Goal: Task Accomplishment & Management: Use online tool/utility

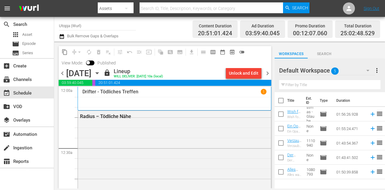
click at [79, 11] on nav "menu Search By Assets Search ID, Title, Description, Keywords, or Category Sear…" at bounding box center [192, 8] width 385 height 17
click at [213, 51] on span "calendar_view_week_outlined" at bounding box center [213, 52] width 6 height 6
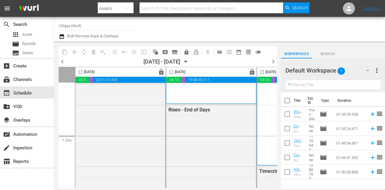
scroll to position [60, 0]
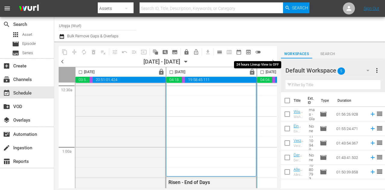
click at [255, 52] on span "toggle_off" at bounding box center [258, 52] width 6 height 6
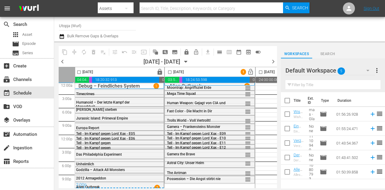
scroll to position [5, 182]
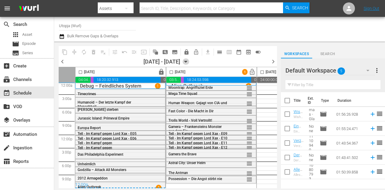
click at [187, 62] on icon "button" at bounding box center [185, 62] width 3 height 2
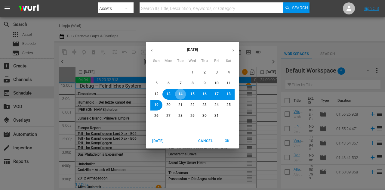
click at [182, 98] on button "14" at bounding box center [180, 94] width 11 height 11
click at [226, 141] on span "OK" at bounding box center [227, 141] width 14 height 6
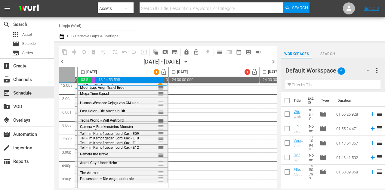
scroll to position [5, 182]
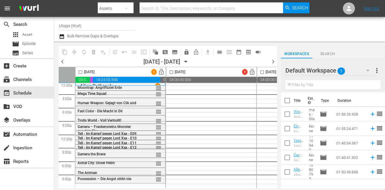
click at [260, 24] on div at bounding box center [307, 29] width 146 height 22
click at [294, 33] on div at bounding box center [307, 29] width 146 height 22
click at [364, 71] on icon "button" at bounding box center [367, 70] width 7 height 7
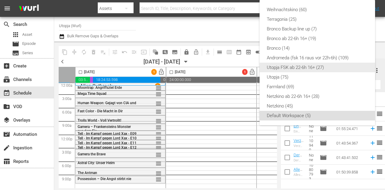
click at [301, 67] on div "Utopja FSK ab 22-6h 16+ (27)" at bounding box center [317, 68] width 101 height 10
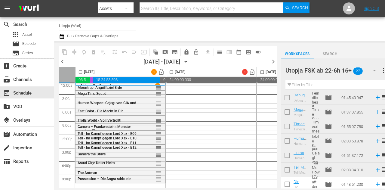
scroll to position [307, 0]
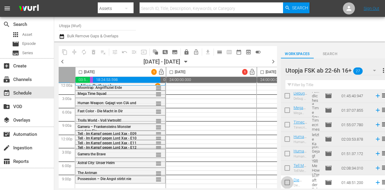
click at [289, 182] on input "checkbox" at bounding box center [287, 183] width 13 height 13
checkbox input "true"
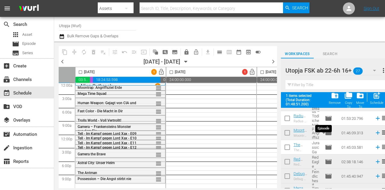
scroll to position [217, 0]
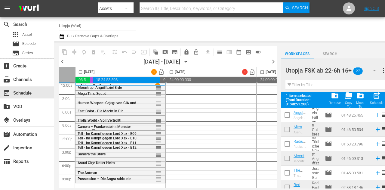
click at [290, 143] on input "checkbox" at bounding box center [287, 145] width 13 height 13
checkbox input "true"
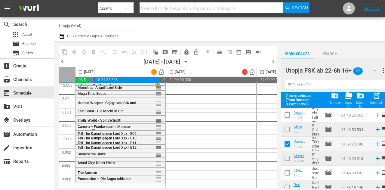
click at [287, 173] on input "checkbox" at bounding box center [287, 173] width 13 height 13
checkbox input "true"
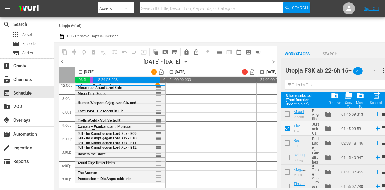
scroll to position [202, 0]
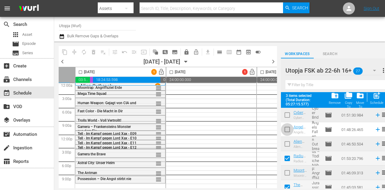
click at [288, 130] on input "checkbox" at bounding box center [287, 130] width 13 height 13
checkbox input "true"
click at [79, 71] on input "checkbox" at bounding box center [80, 73] width 7 height 7
checkbox input "true"
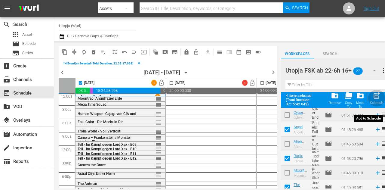
click at [378, 96] on span "post_add" at bounding box center [376, 95] width 8 height 8
checkbox input "false"
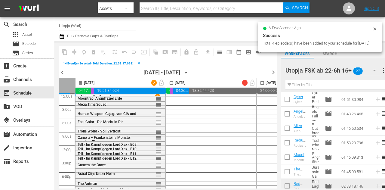
checkbox input "false"
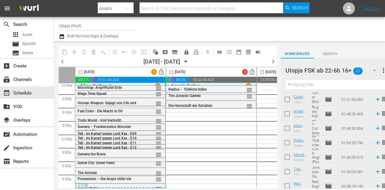
click at [159, 71] on span "lock_open" at bounding box center [161, 72] width 7 height 7
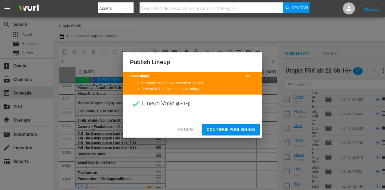
click at [230, 127] on span "Continue Publishing" at bounding box center [230, 130] width 48 height 8
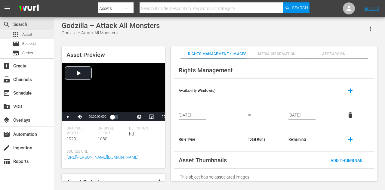
click at [27, 36] on span "Asset" at bounding box center [27, 35] width 10 height 6
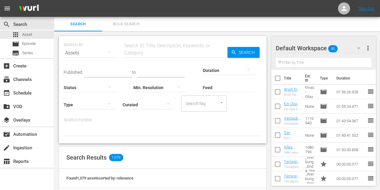
click at [161, 52] on input "text" at bounding box center [175, 53] width 105 height 14
type input "3"
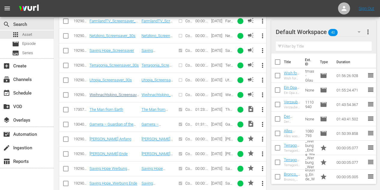
scroll to position [230, 0]
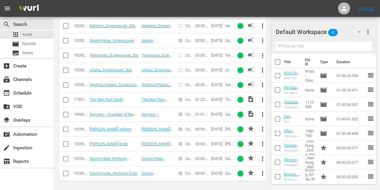
type input "screen"
click at [358, 31] on icon "button" at bounding box center [358, 31] width 7 height 7
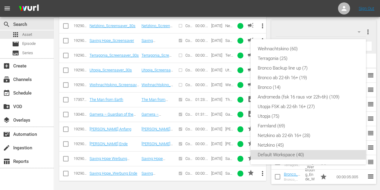
click at [304, 21] on div "Weihnachtskino (60) Terragonia (25) Bronco Backup line up (7) Bronco ab 22-6h 1…" at bounding box center [190, 95] width 380 height 190
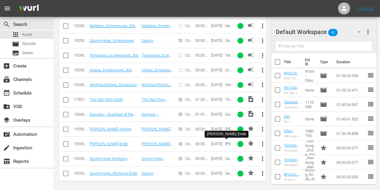
scroll to position [200, 0]
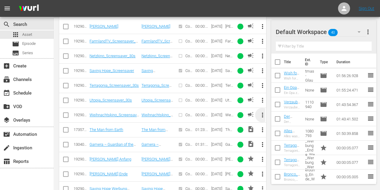
click at [262, 114] on span "more_vert" at bounding box center [262, 114] width 7 height 7
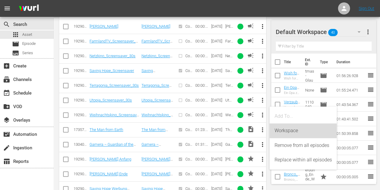
click at [289, 130] on div "Workspace" at bounding box center [303, 130] width 58 height 14
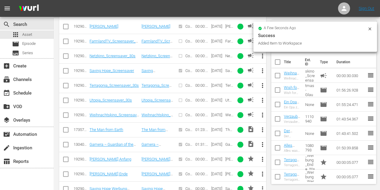
scroll to position [170, 0]
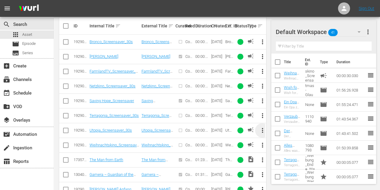
click at [260, 129] on span "more_vert" at bounding box center [262, 130] width 7 height 7
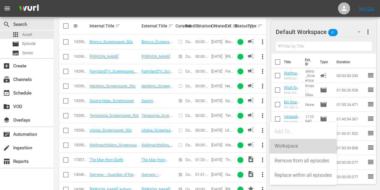
click at [279, 145] on div "Workspace" at bounding box center [303, 146] width 58 height 14
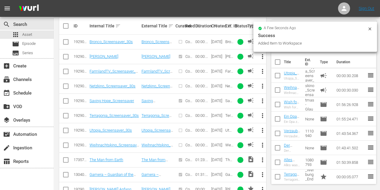
click at [261, 114] on span "more_vert" at bounding box center [262, 115] width 7 height 7
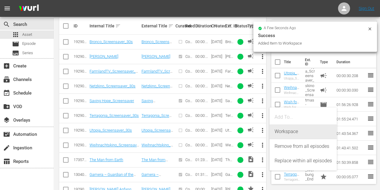
click at [281, 130] on div "Workspace" at bounding box center [303, 131] width 58 height 14
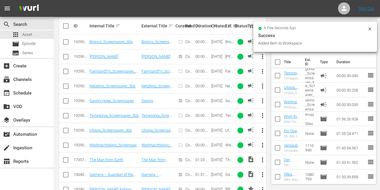
scroll to position [140, 0]
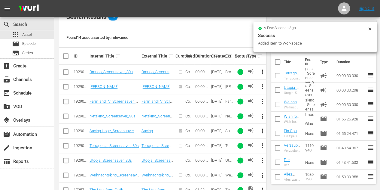
click at [261, 116] on span "more_vert" at bounding box center [262, 115] width 7 height 7
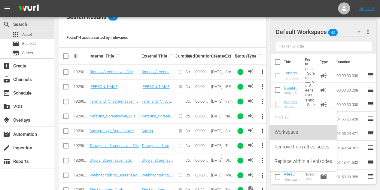
click at [281, 132] on div "Workspace" at bounding box center [303, 132] width 58 height 14
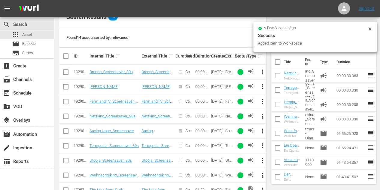
click at [261, 101] on span "more_vert" at bounding box center [262, 101] width 7 height 7
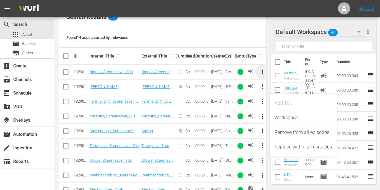
click at [262, 72] on span "more_vert" at bounding box center [262, 71] width 7 height 7
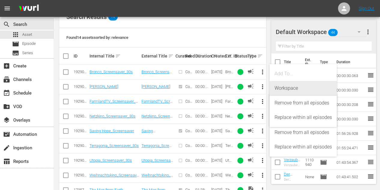
click at [289, 89] on div "Workspace" at bounding box center [303, 88] width 58 height 14
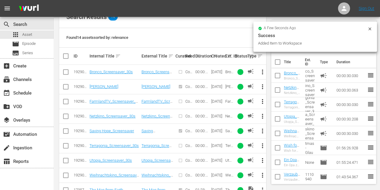
click at [229, 21] on div "Search Results 14" at bounding box center [162, 17] width 207 height 22
click at [261, 9] on nav "menu Sign Out" at bounding box center [190, 8] width 380 height 17
